Goal: Navigation & Orientation: Find specific page/section

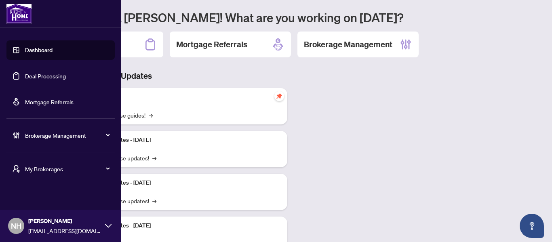
click at [48, 171] on span "My Brokerages" at bounding box center [67, 169] width 84 height 9
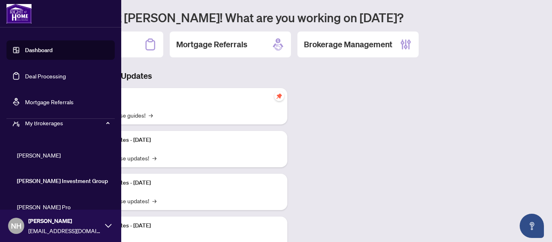
scroll to position [30, 0]
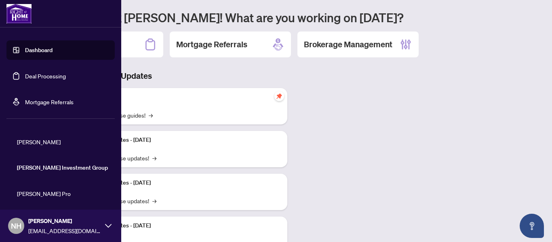
click at [32, 142] on span "[PERSON_NAME]" at bounding box center [63, 142] width 92 height 9
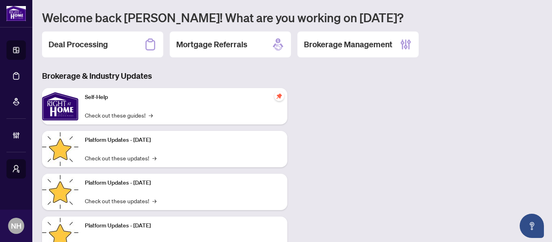
scroll to position [0, 0]
